Goal: Information Seeking & Learning: Understand process/instructions

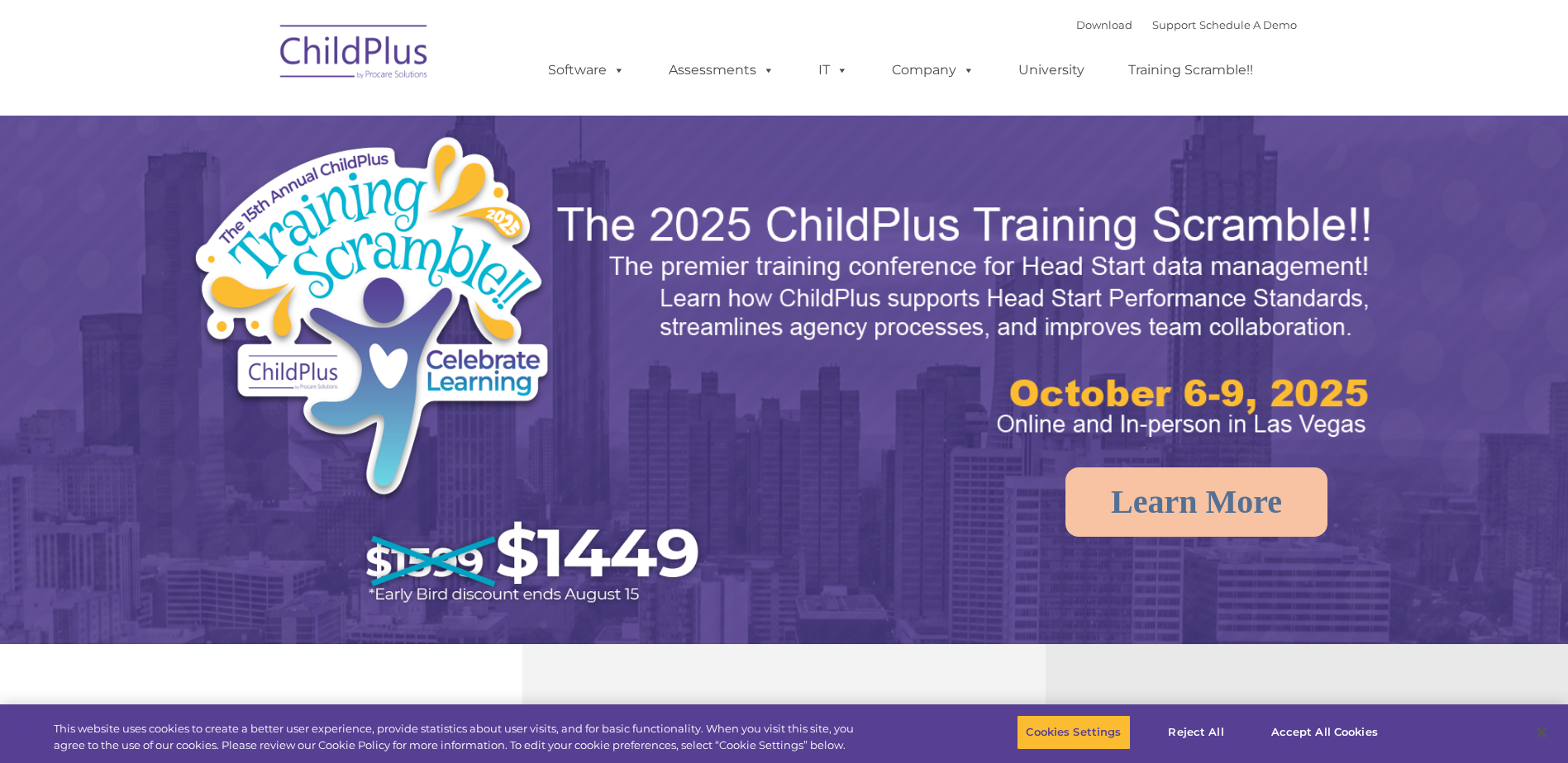
select select "MEDIUM"
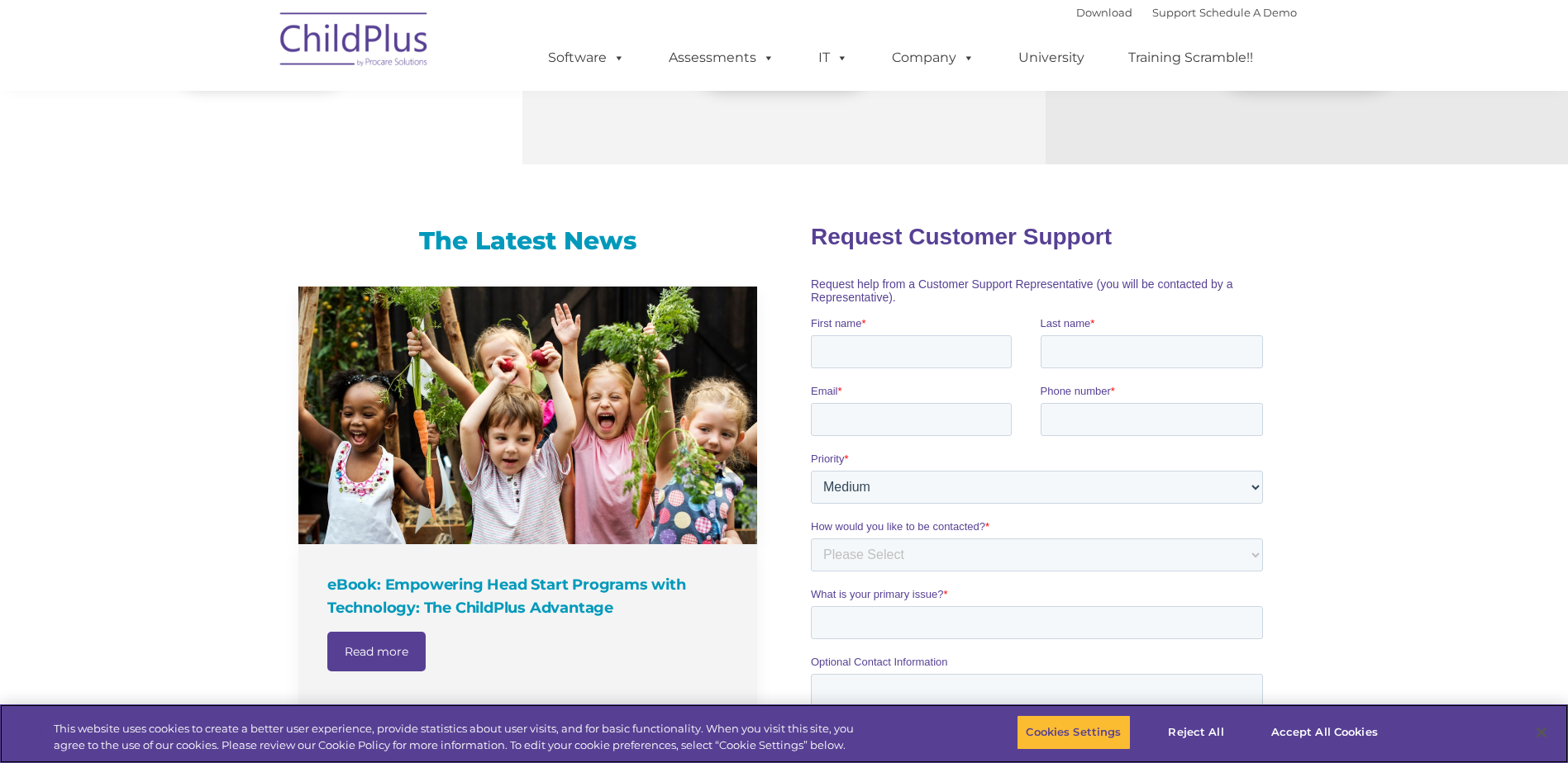
scroll to position [866, 0]
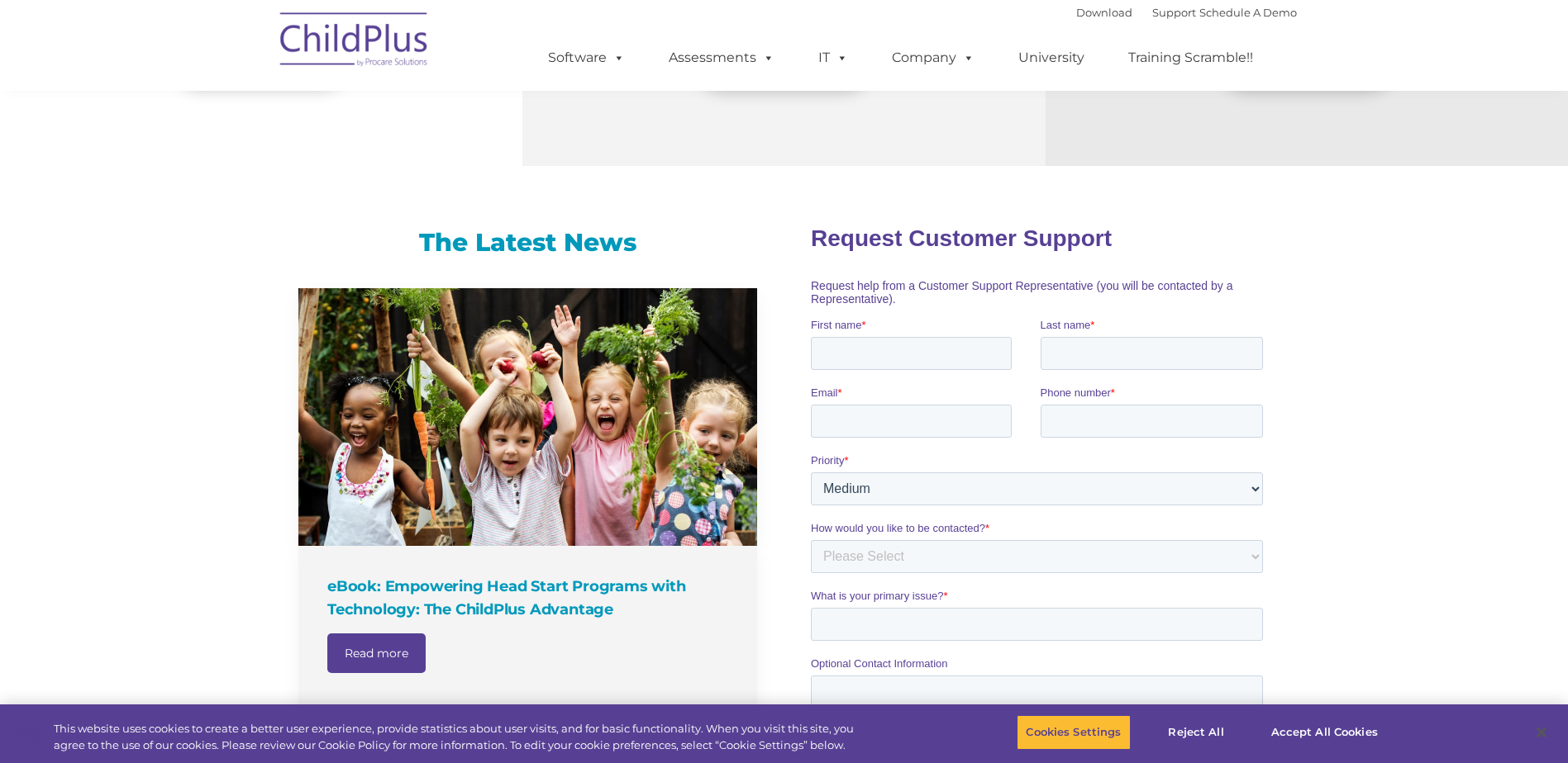
click at [1153, 21] on div "Download Support | Schedule A Demo " at bounding box center [1186, 12] width 220 height 25
click at [1153, 14] on link "Support" at bounding box center [1174, 12] width 44 height 13
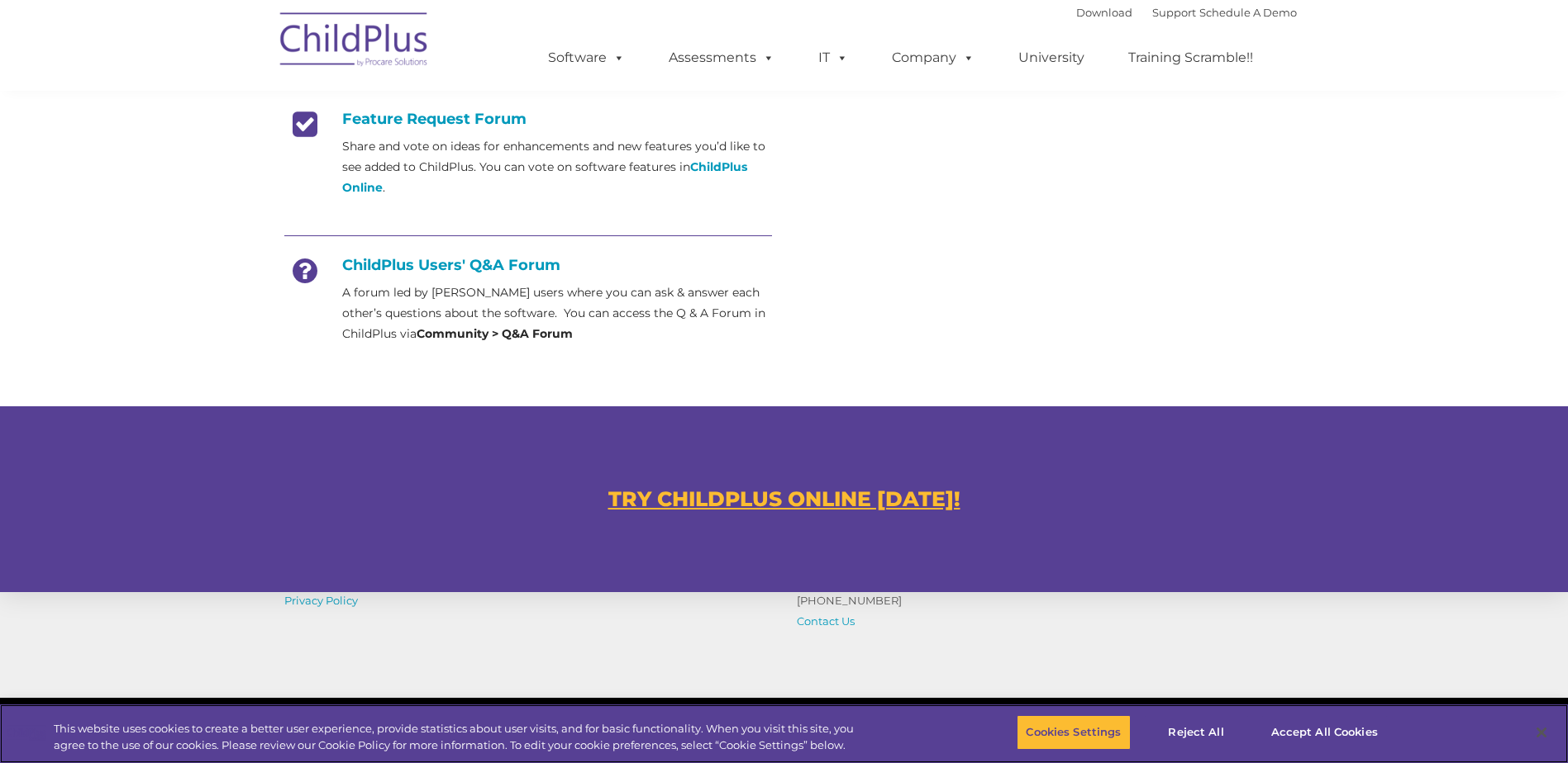
scroll to position [683, 0]
click at [834, 503] on u "TRY CHILDPLUS ONLINE [DATE]!" at bounding box center [784, 498] width 352 height 25
